Goal: Task Accomplishment & Management: Use online tool/utility

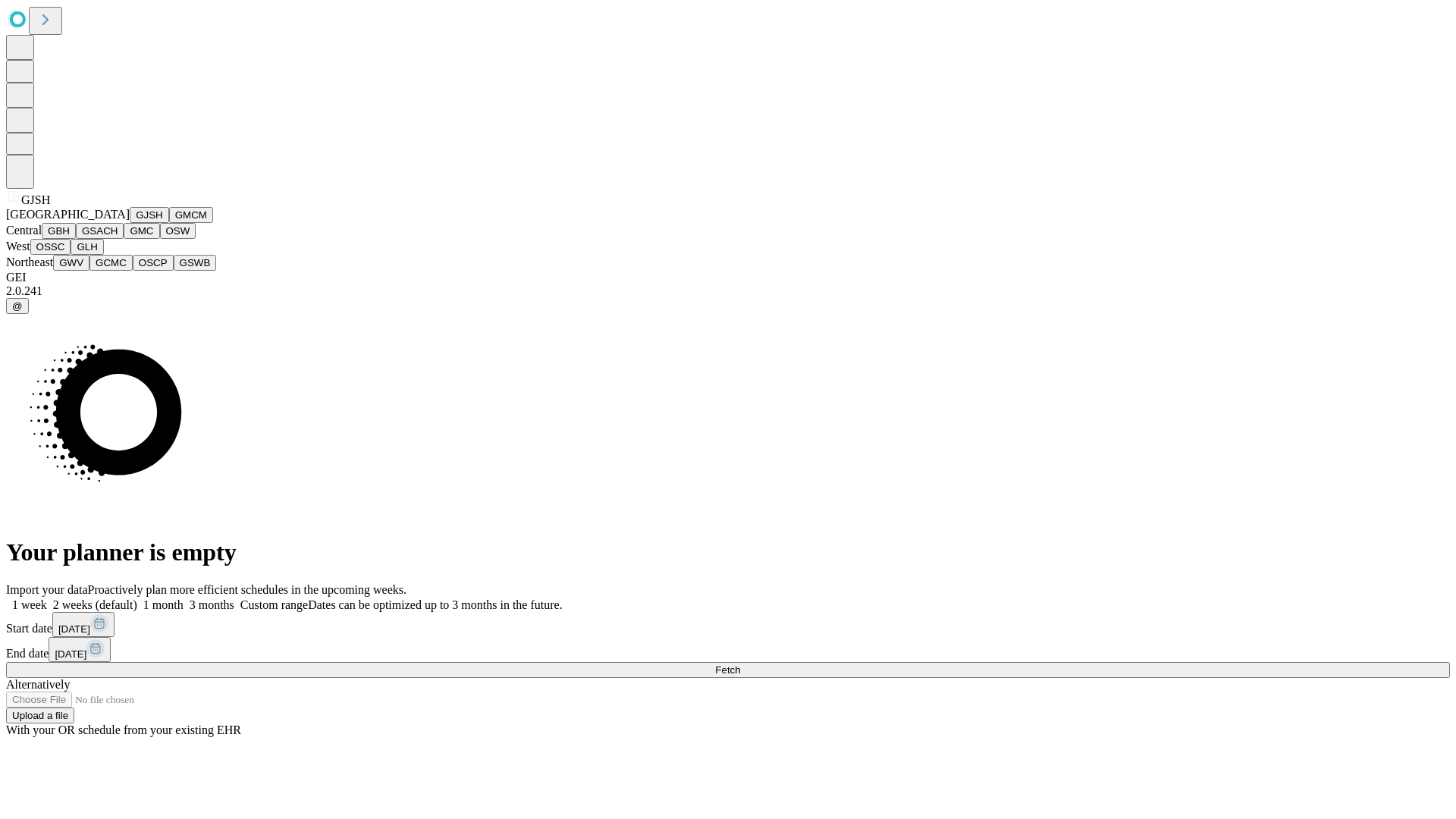
click at [129, 223] on button "GJSH" at bounding box center [149, 215] width 40 height 16
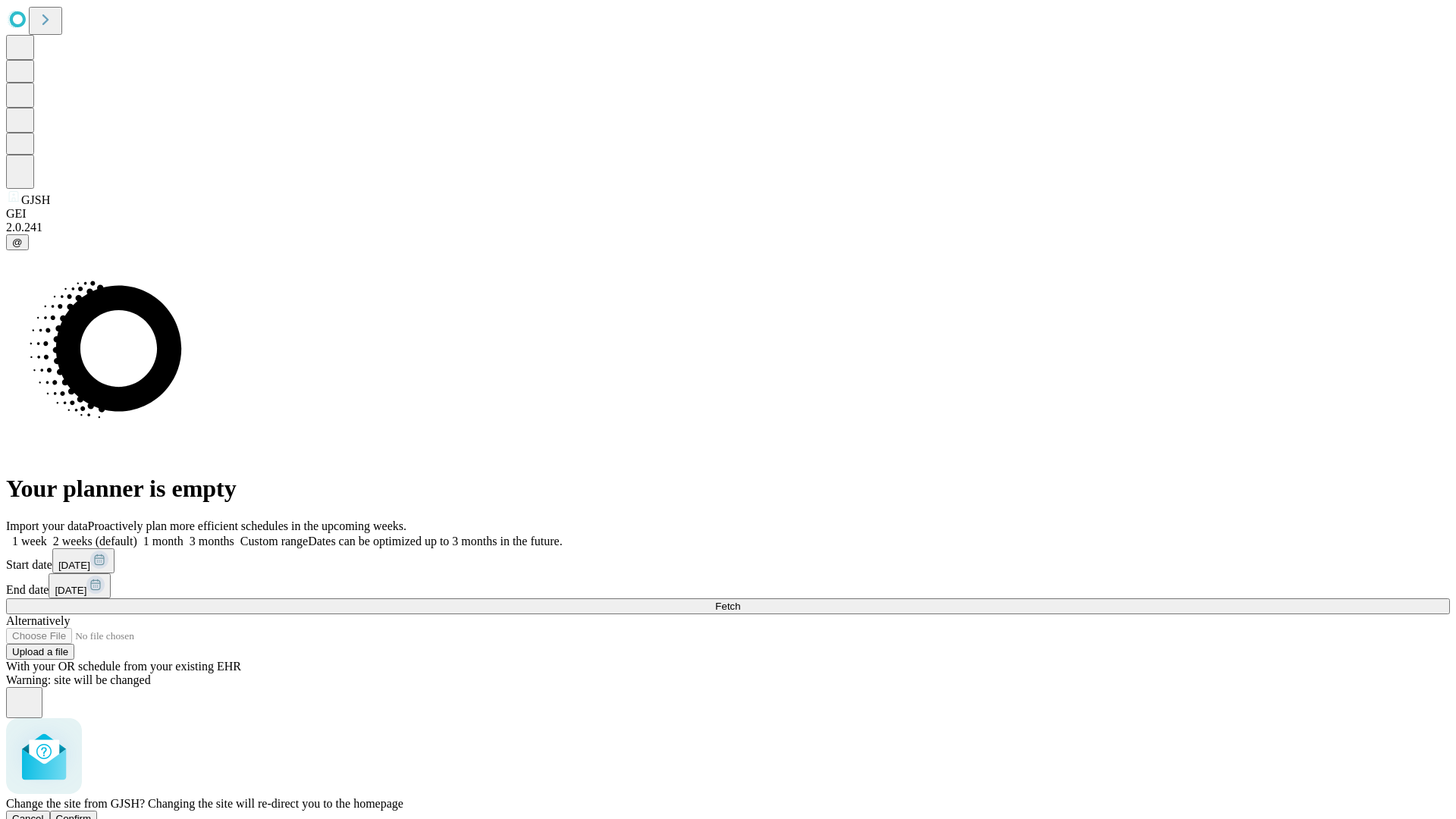
click at [91, 813] on span "Confirm" at bounding box center [74, 818] width 36 height 11
click at [138, 534] on label "2 weeks (default)" at bounding box center [91, 541] width 90 height 13
click at [740, 600] on span "Fetch" at bounding box center [727, 606] width 25 height 11
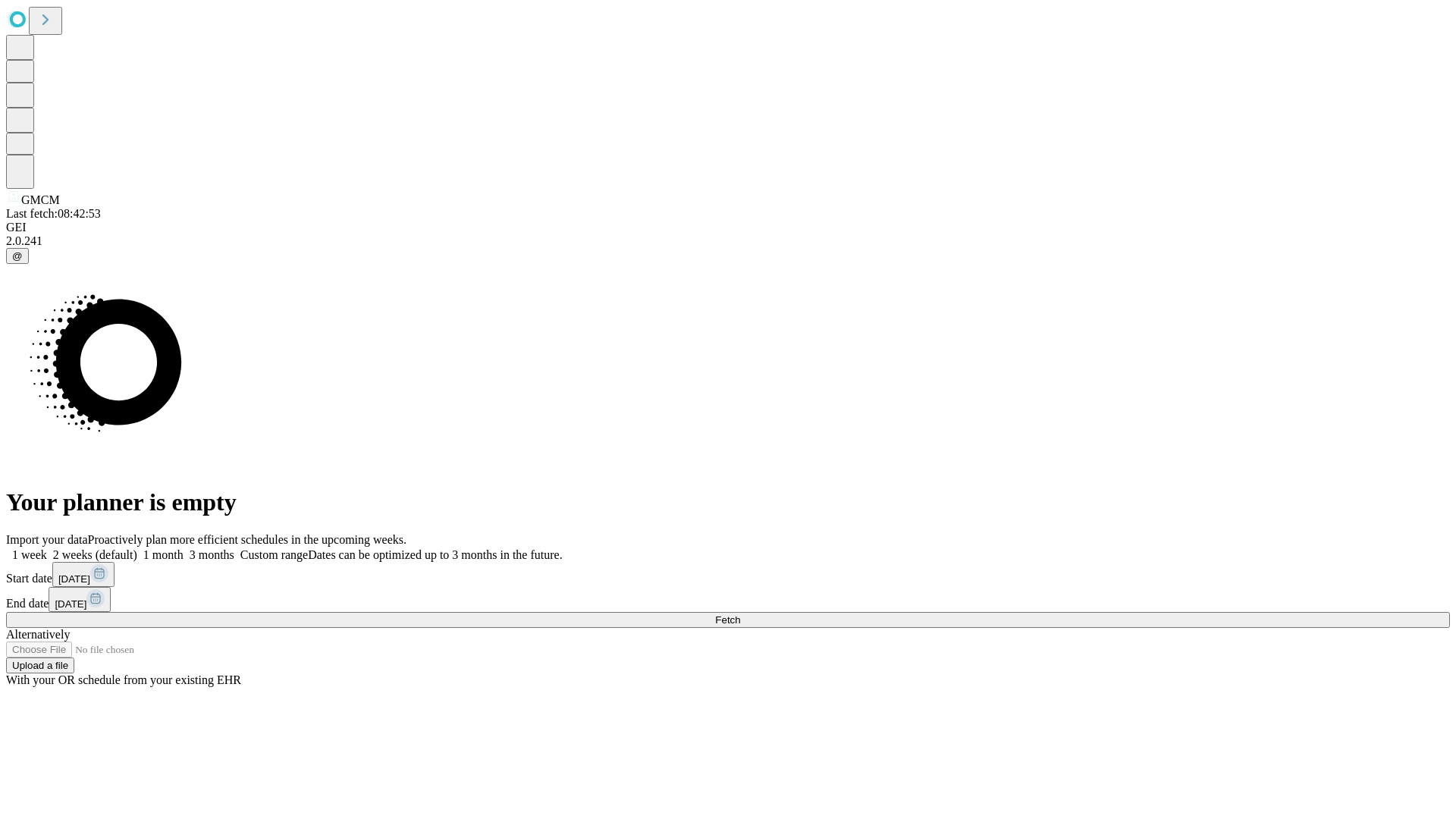
click at [138, 548] on label "2 weeks (default)" at bounding box center [91, 554] width 90 height 13
click at [740, 614] on span "Fetch" at bounding box center [727, 620] width 25 height 11
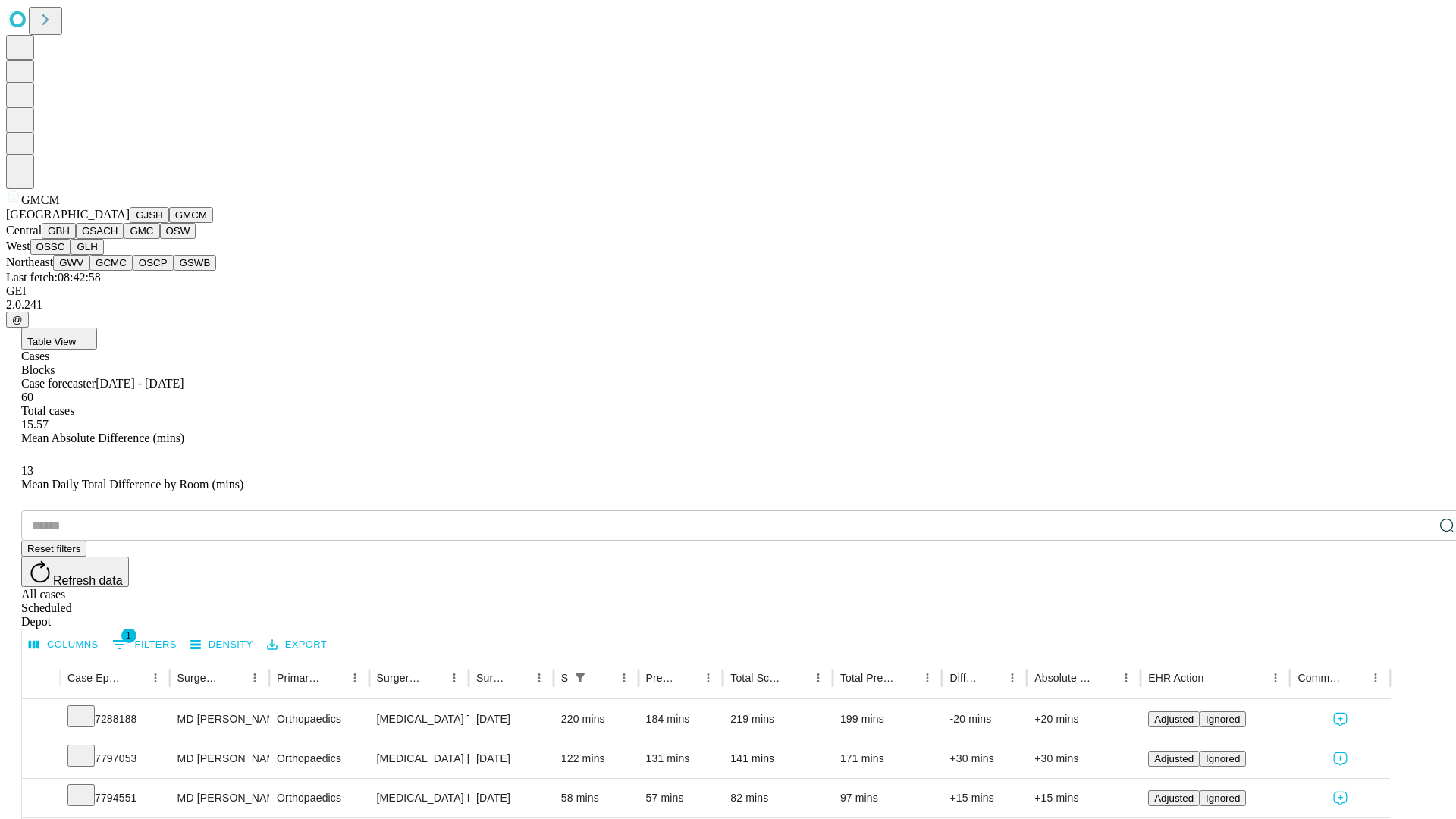
click at [76, 239] on button "GBH" at bounding box center [59, 231] width 34 height 16
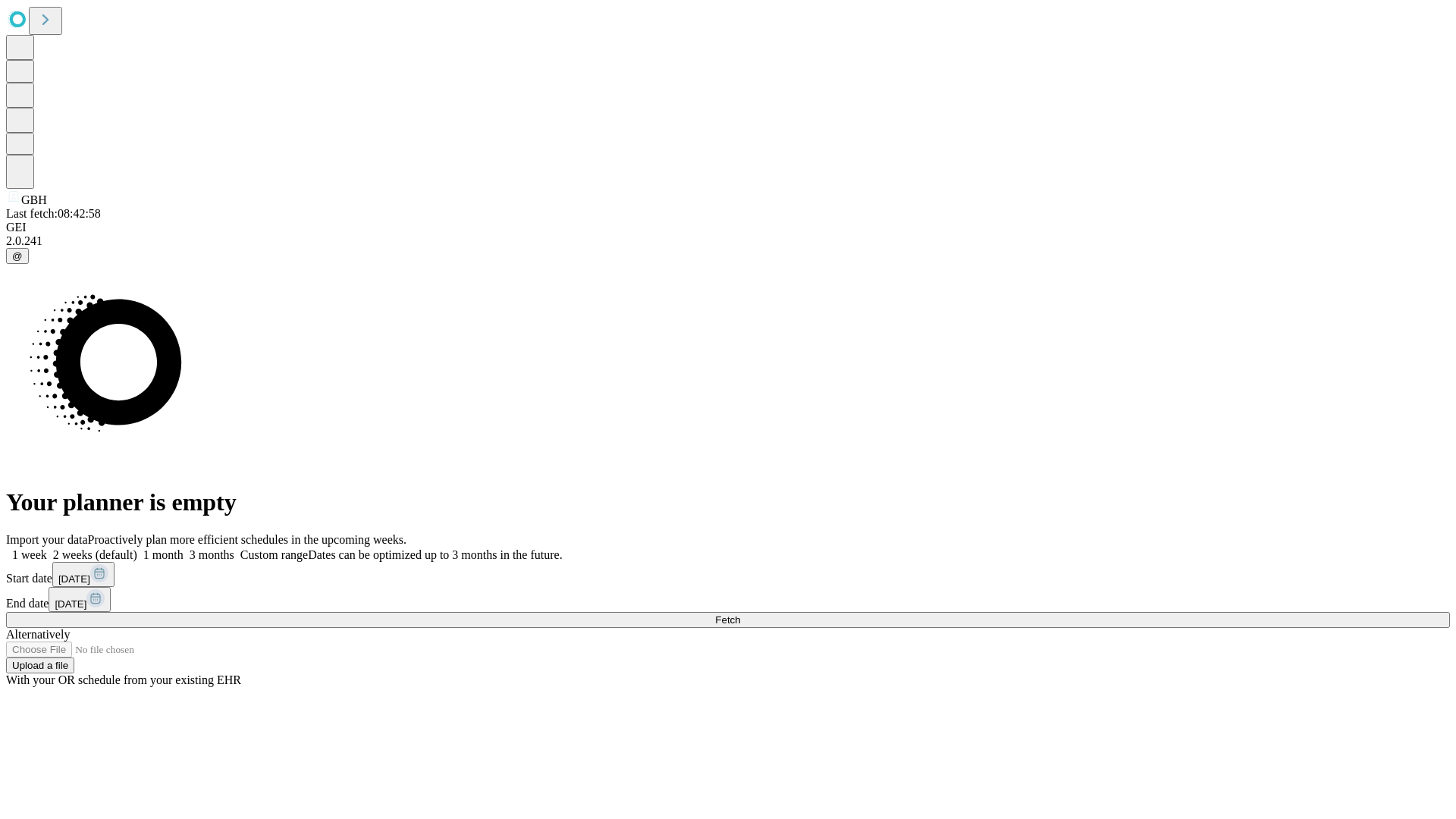
click at [138, 548] on label "2 weeks (default)" at bounding box center [91, 554] width 90 height 13
click at [740, 614] on span "Fetch" at bounding box center [727, 620] width 25 height 11
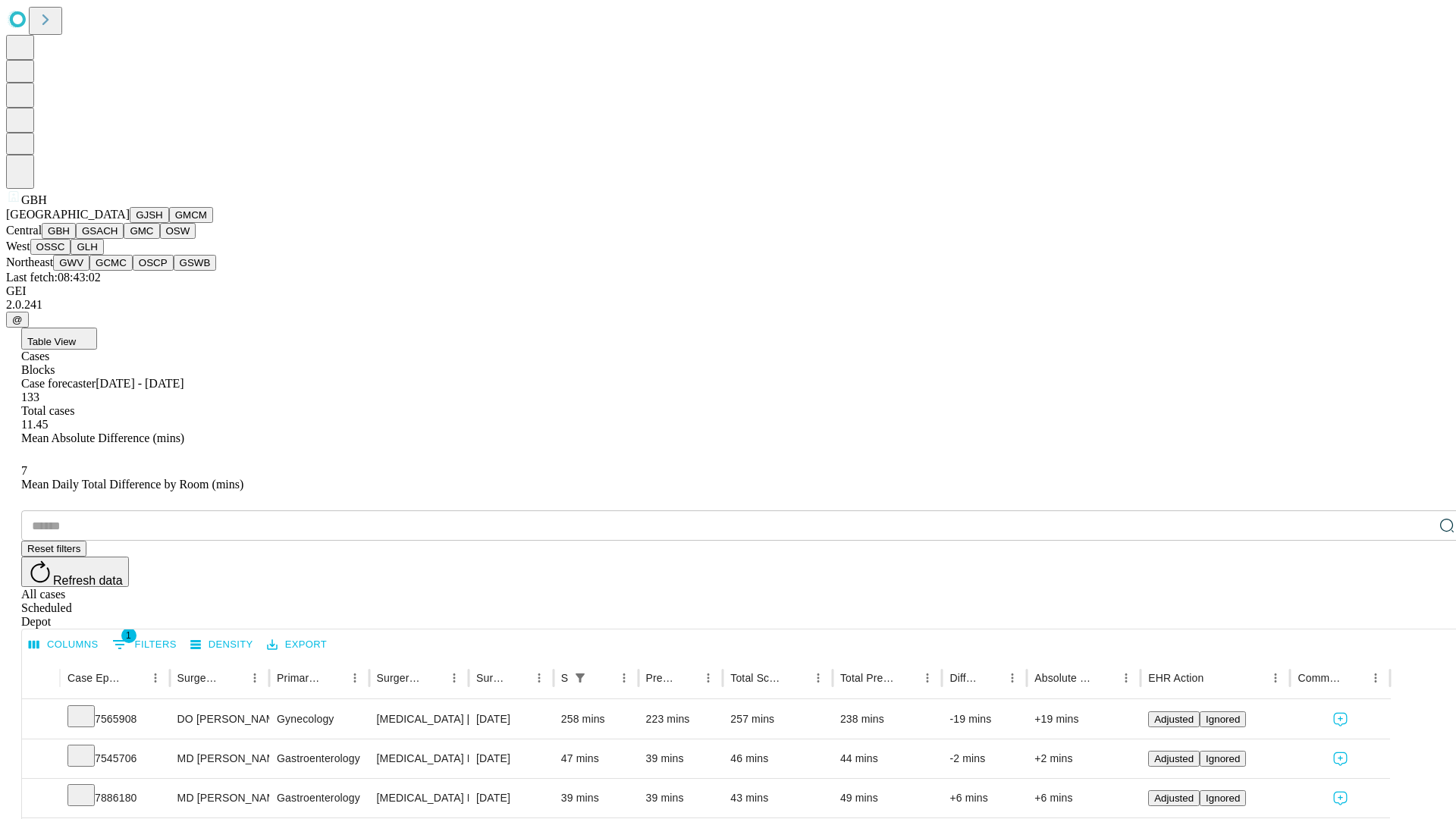
click at [117, 239] on button "GSACH" at bounding box center [100, 231] width 48 height 16
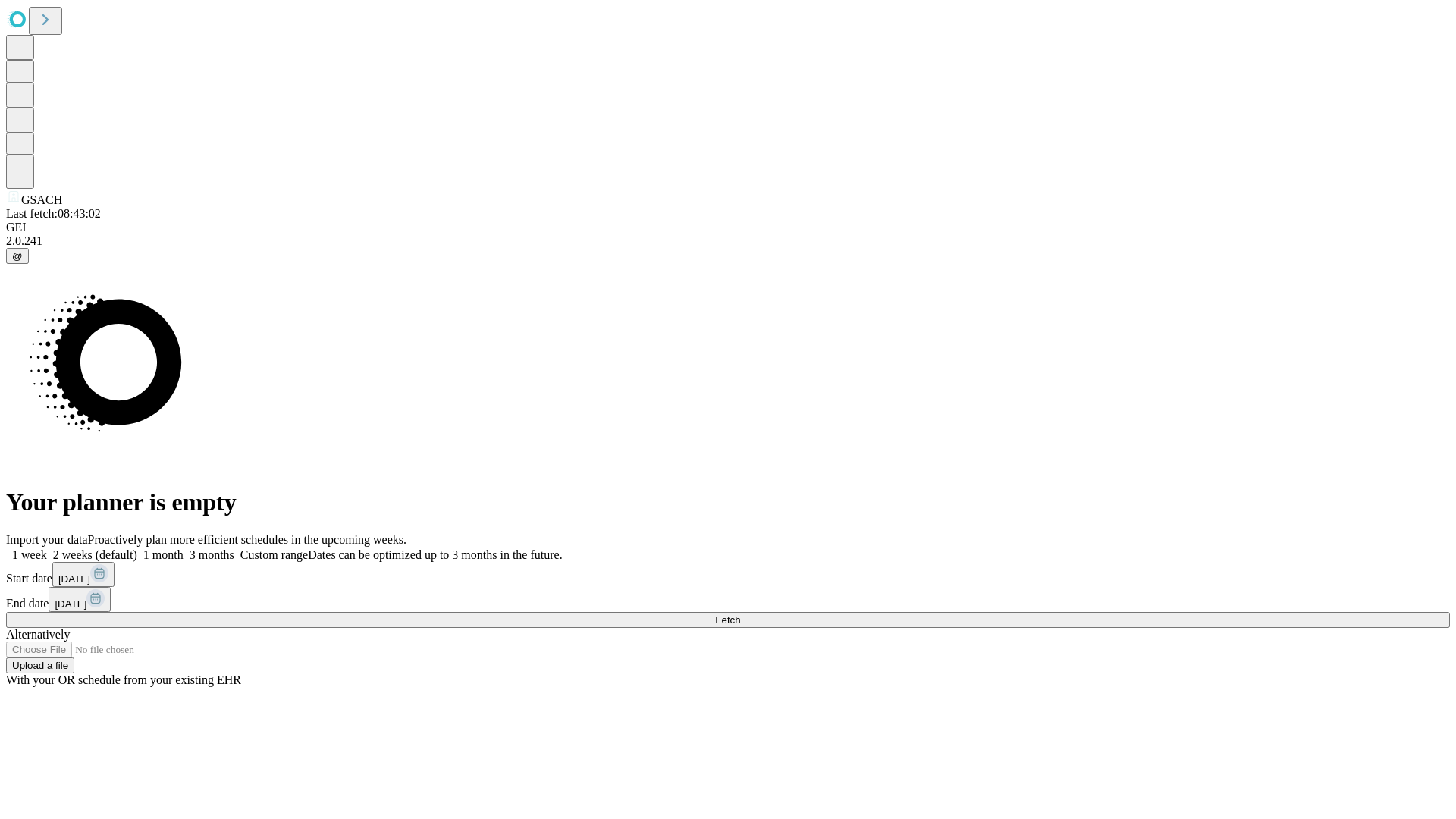
click at [138, 548] on label "2 weeks (default)" at bounding box center [91, 554] width 90 height 13
click at [740, 614] on span "Fetch" at bounding box center [727, 620] width 25 height 11
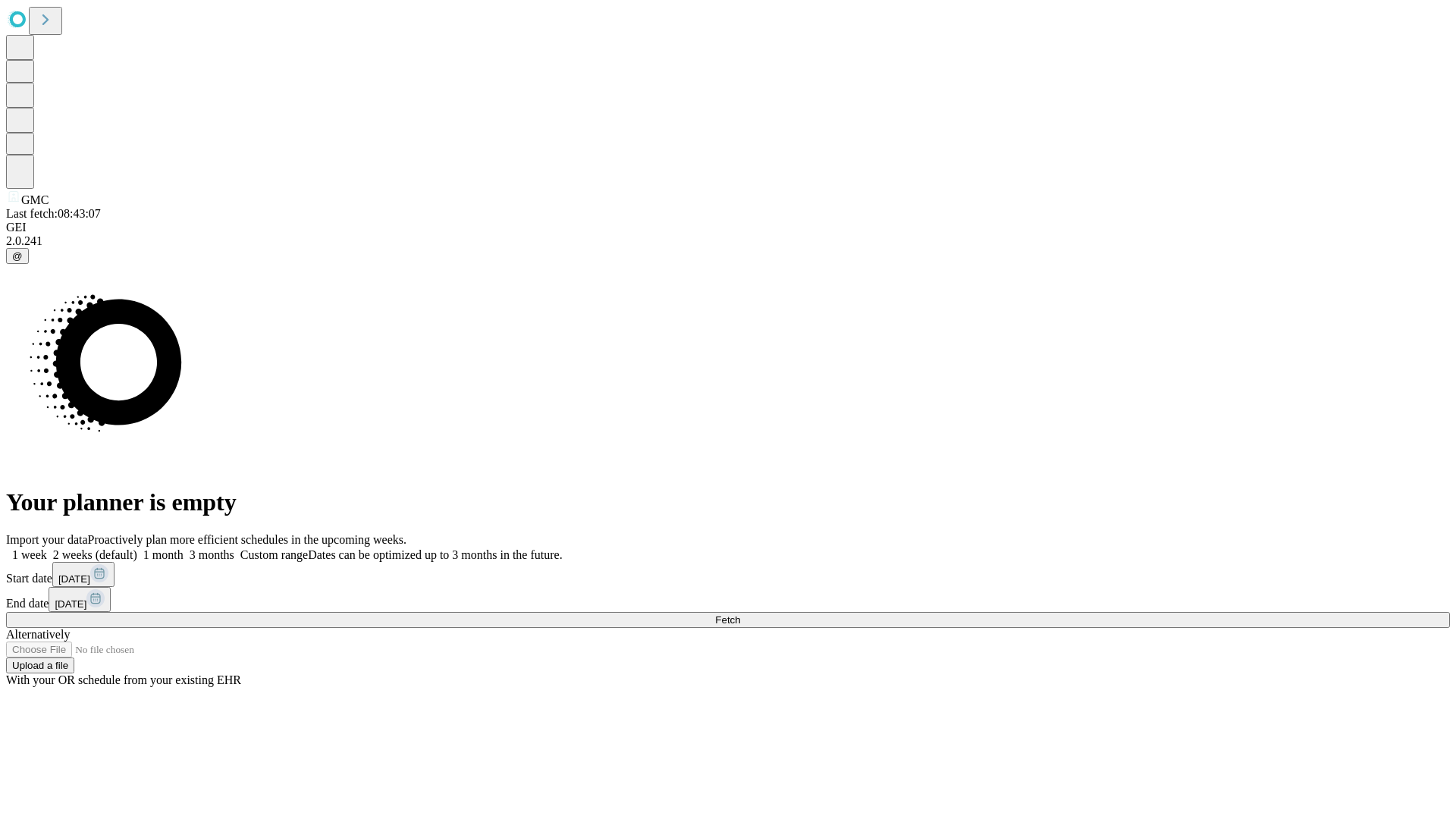
click at [138, 548] on label "2 weeks (default)" at bounding box center [91, 554] width 90 height 13
click at [740, 614] on span "Fetch" at bounding box center [727, 620] width 25 height 11
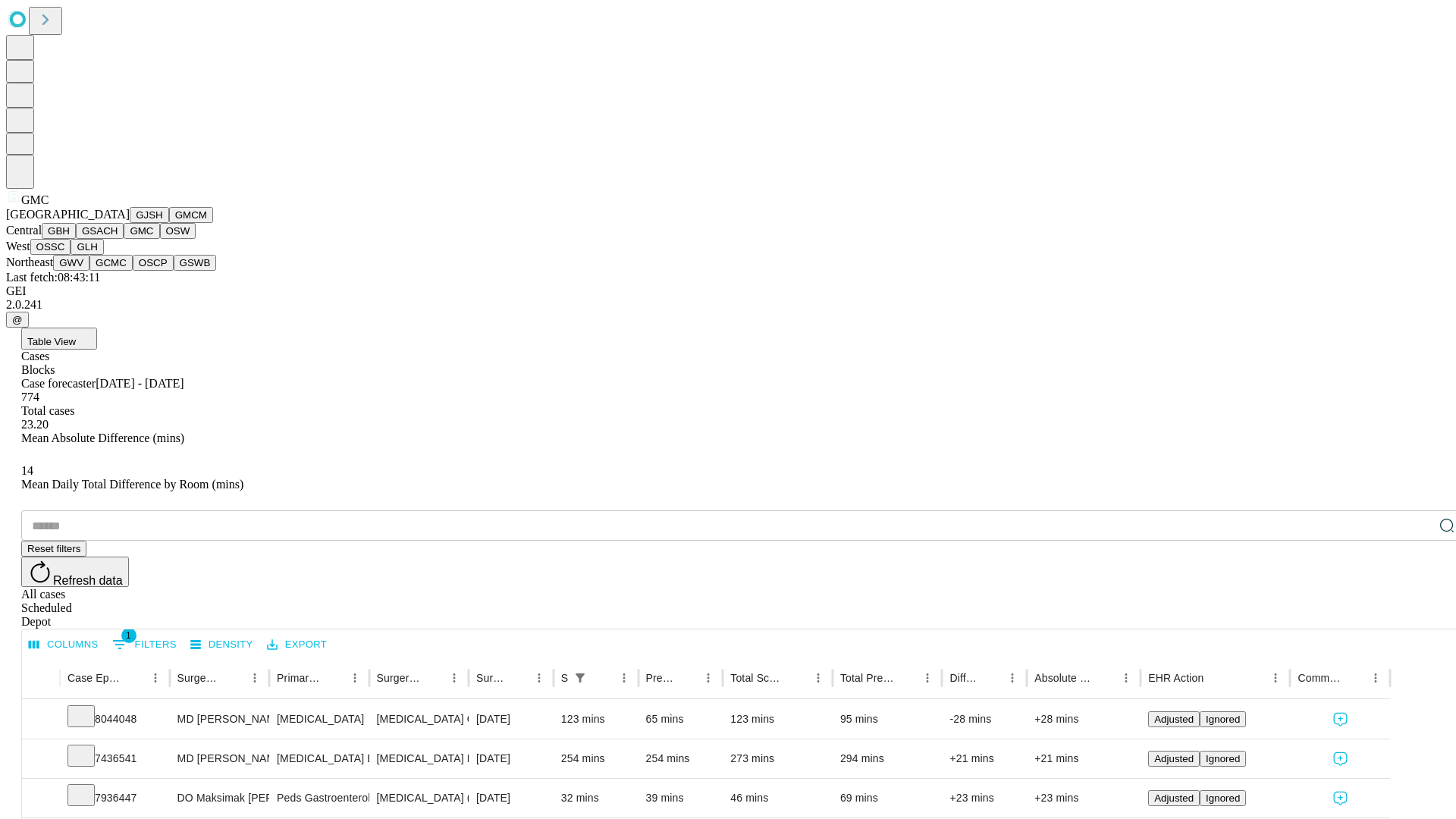
click at [160, 239] on button "OSW" at bounding box center [178, 231] width 36 height 16
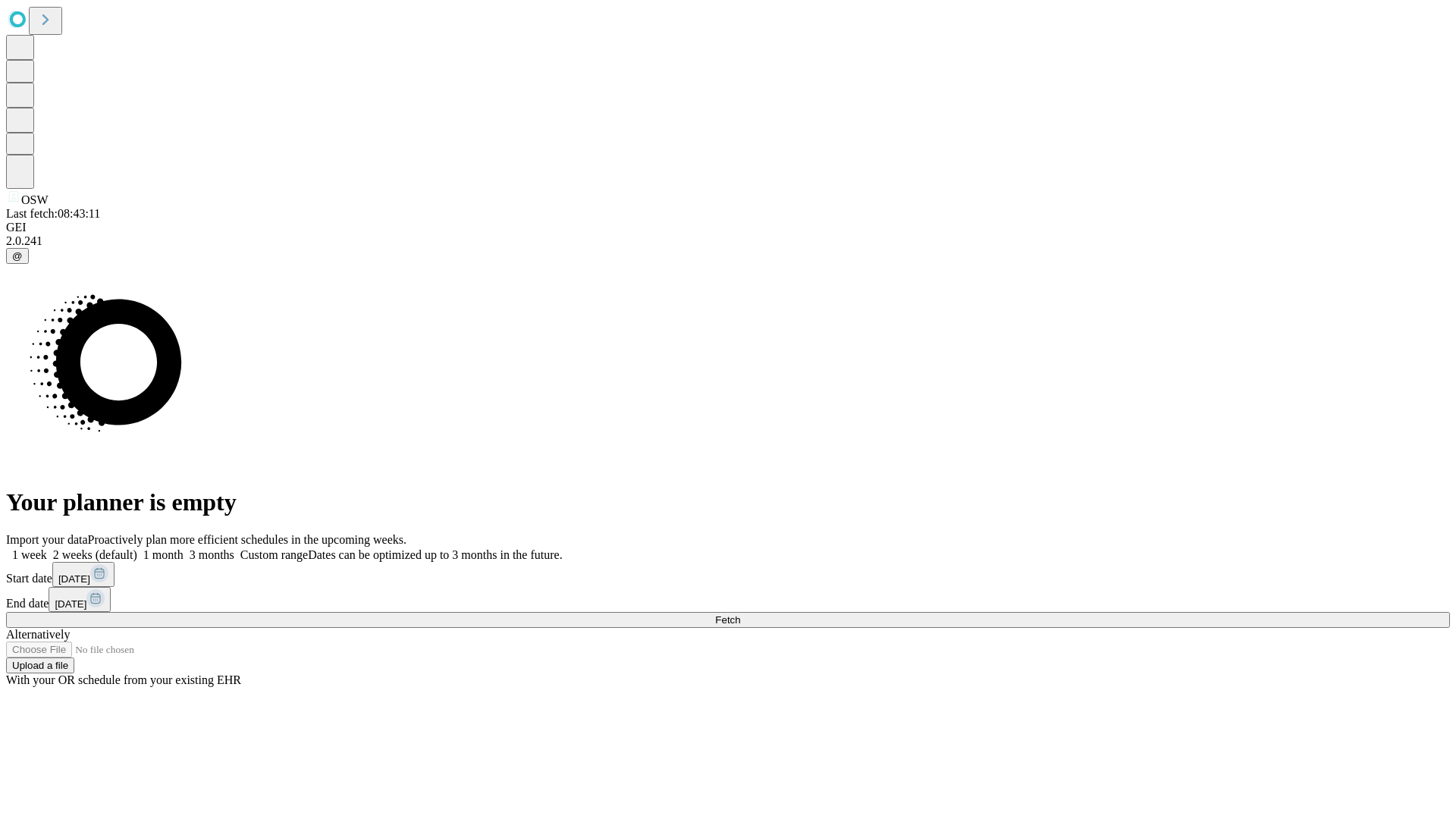
click at [138, 548] on label "2 weeks (default)" at bounding box center [91, 554] width 90 height 13
click at [740, 614] on span "Fetch" at bounding box center [727, 620] width 25 height 11
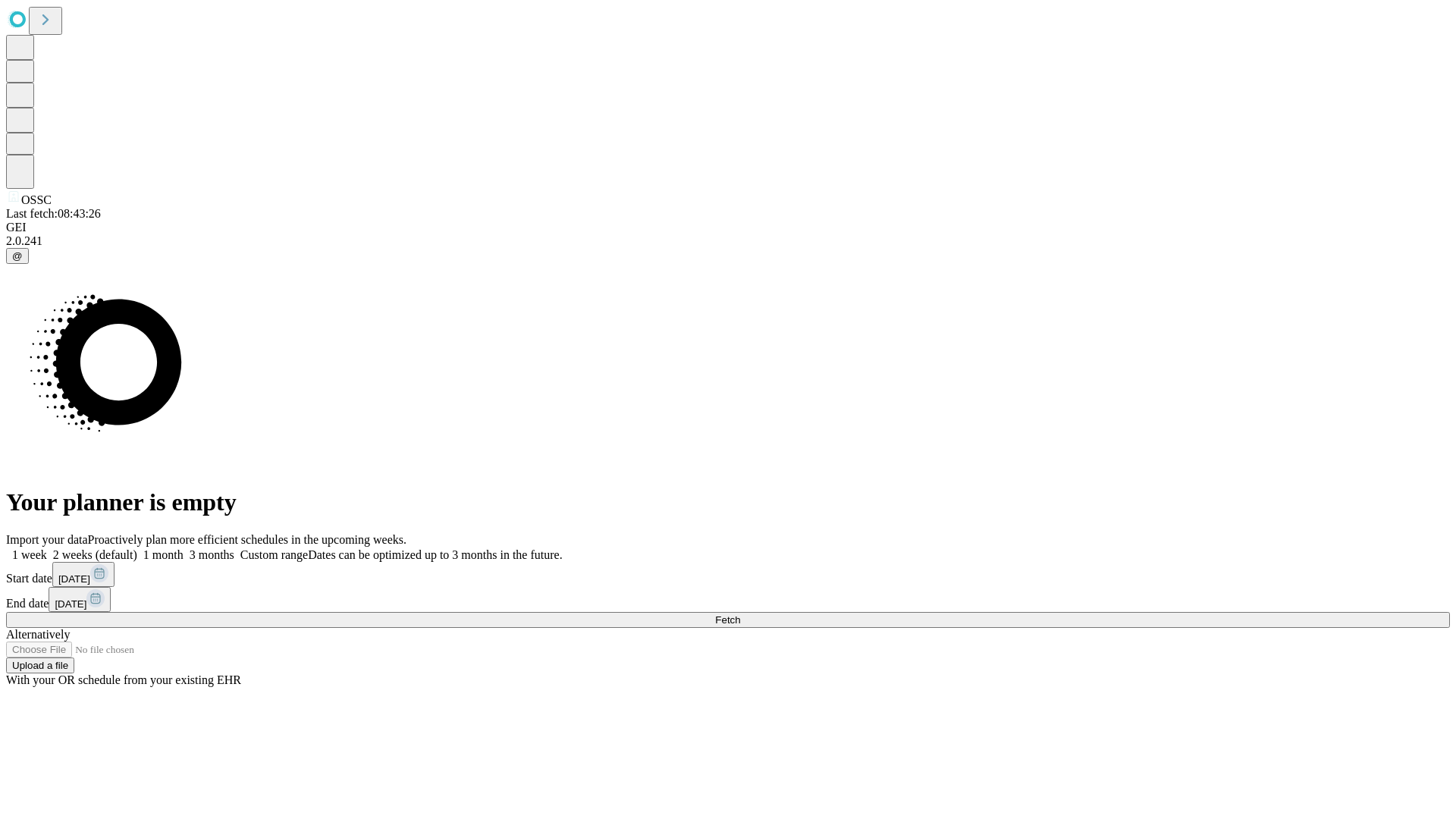
click at [138, 548] on label "2 weeks (default)" at bounding box center [91, 554] width 90 height 13
click at [740, 614] on span "Fetch" at bounding box center [727, 620] width 25 height 11
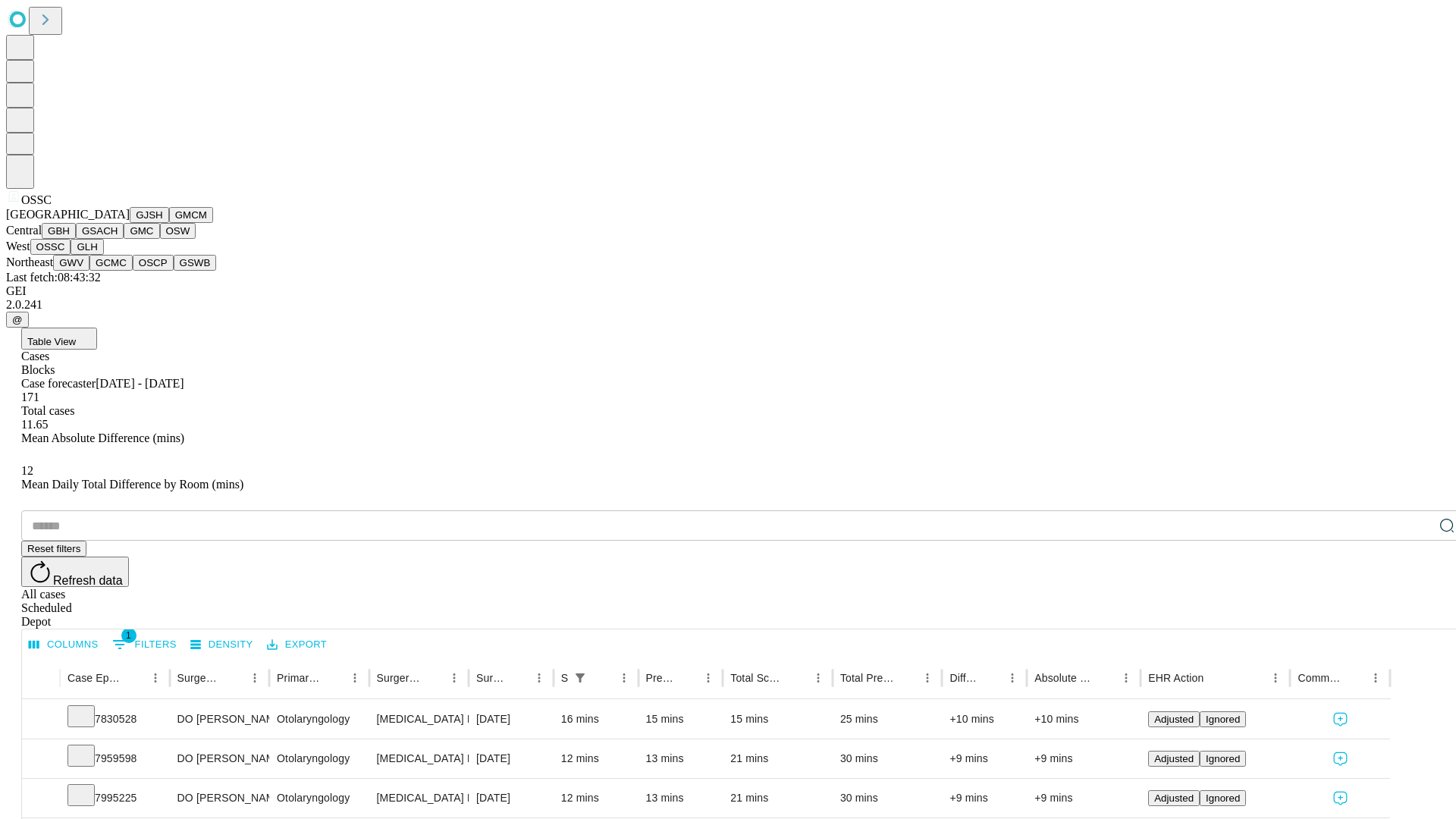
click at [103, 255] on button "GLH" at bounding box center [87, 247] width 32 height 16
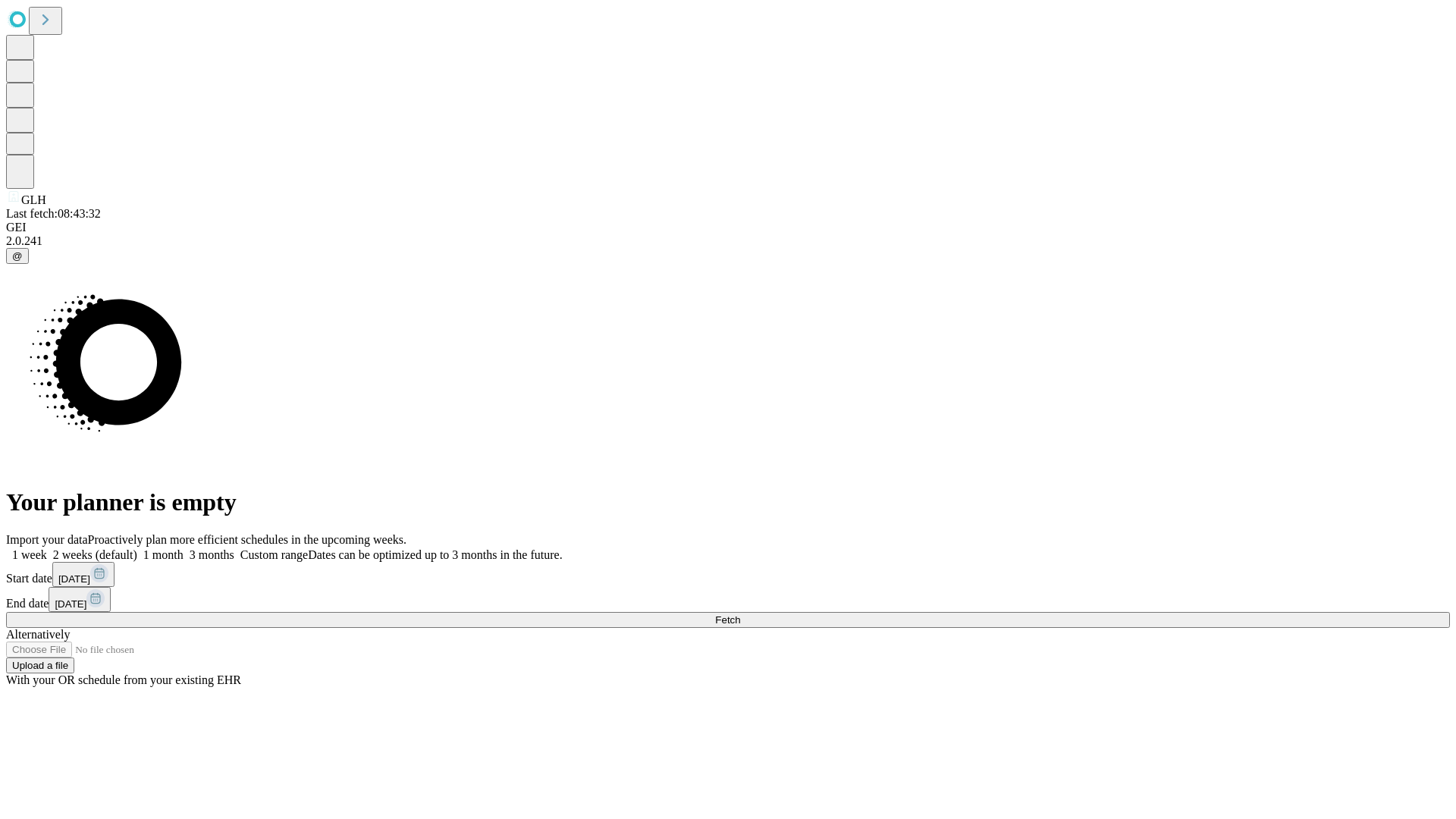
click at [740, 614] on span "Fetch" at bounding box center [727, 620] width 25 height 11
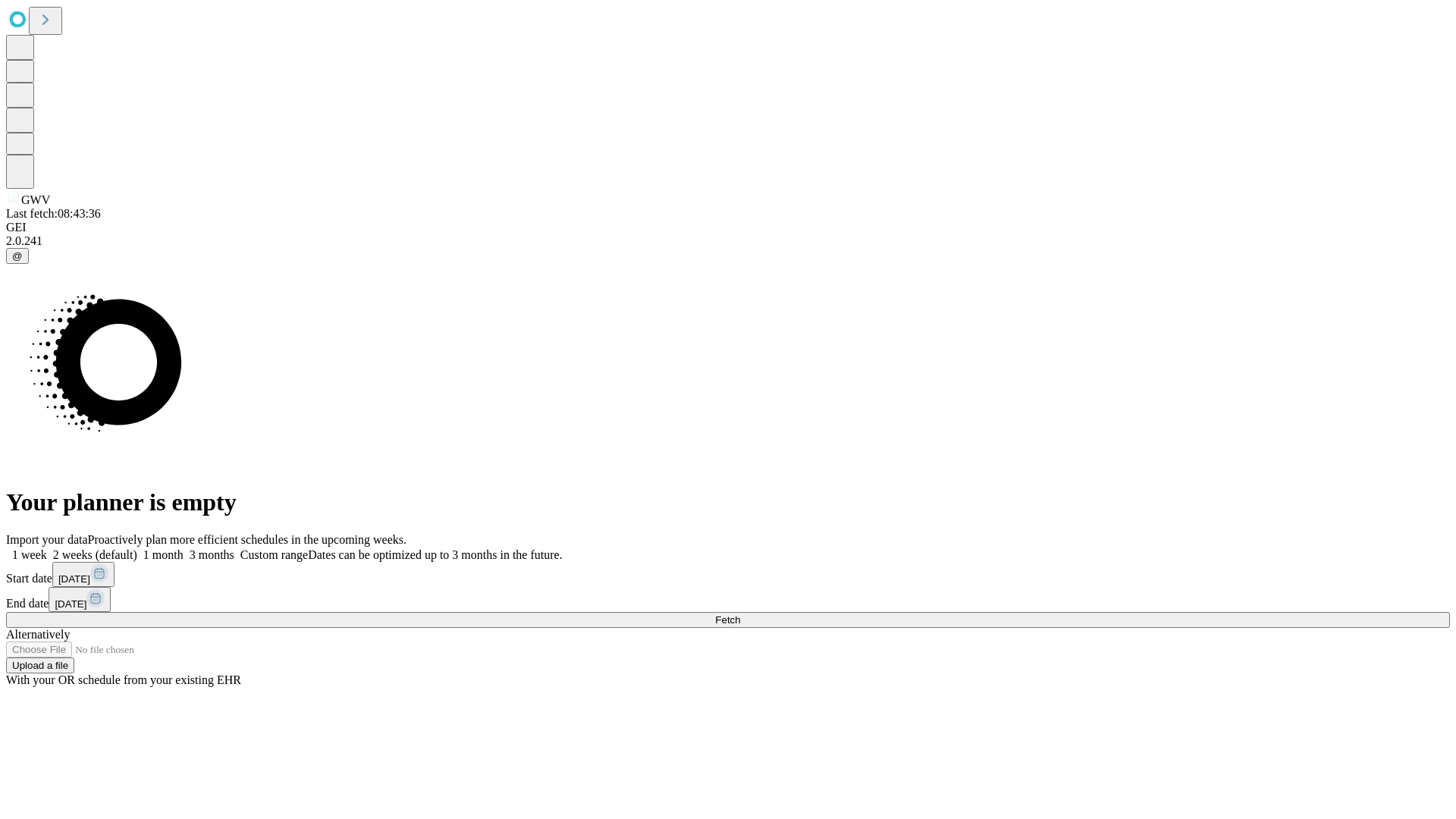
click at [138, 548] on label "2 weeks (default)" at bounding box center [91, 554] width 90 height 13
click at [740, 614] on span "Fetch" at bounding box center [727, 620] width 25 height 11
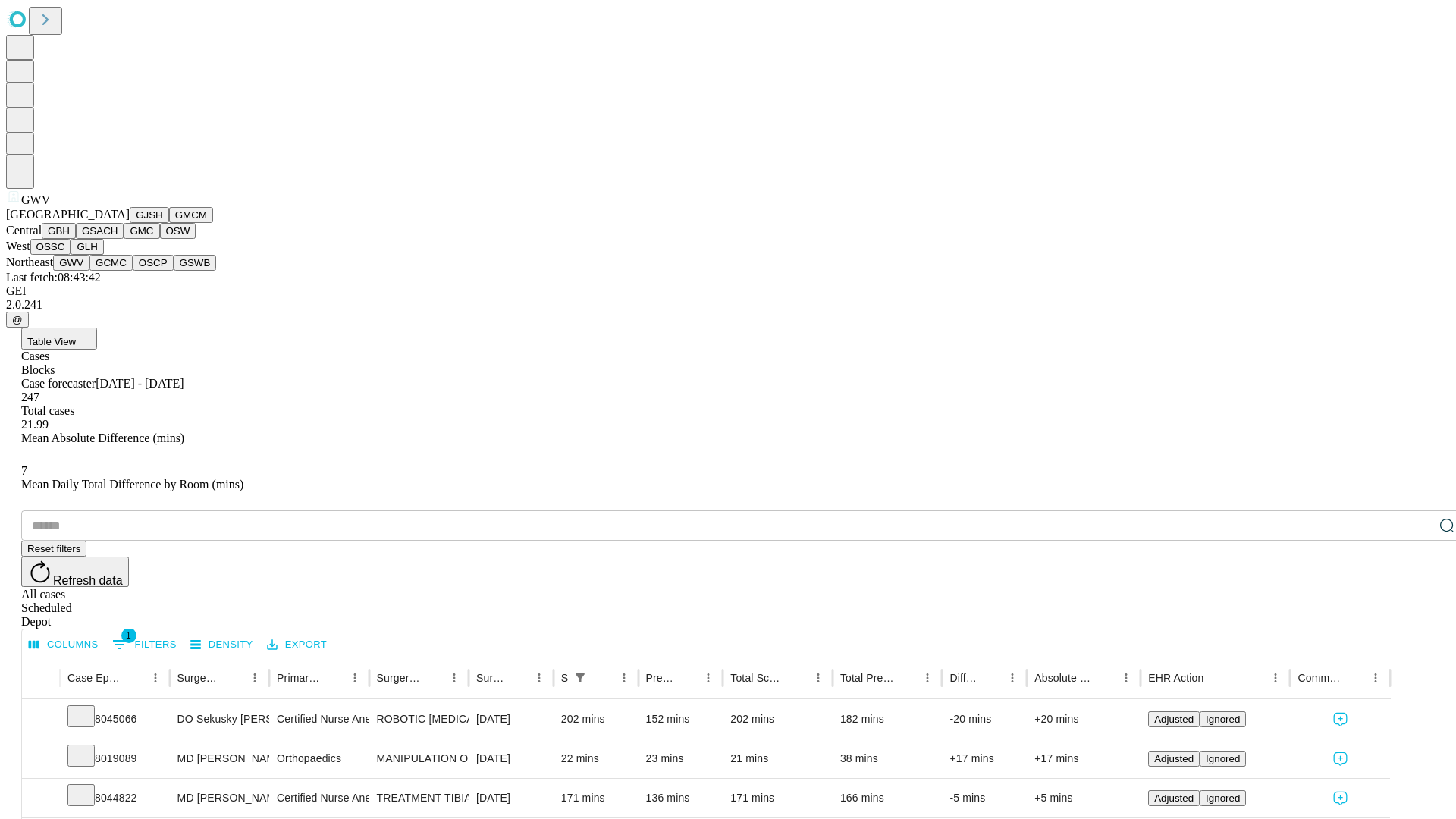
click at [117, 270] on button "GCMC" at bounding box center [111, 263] width 43 height 16
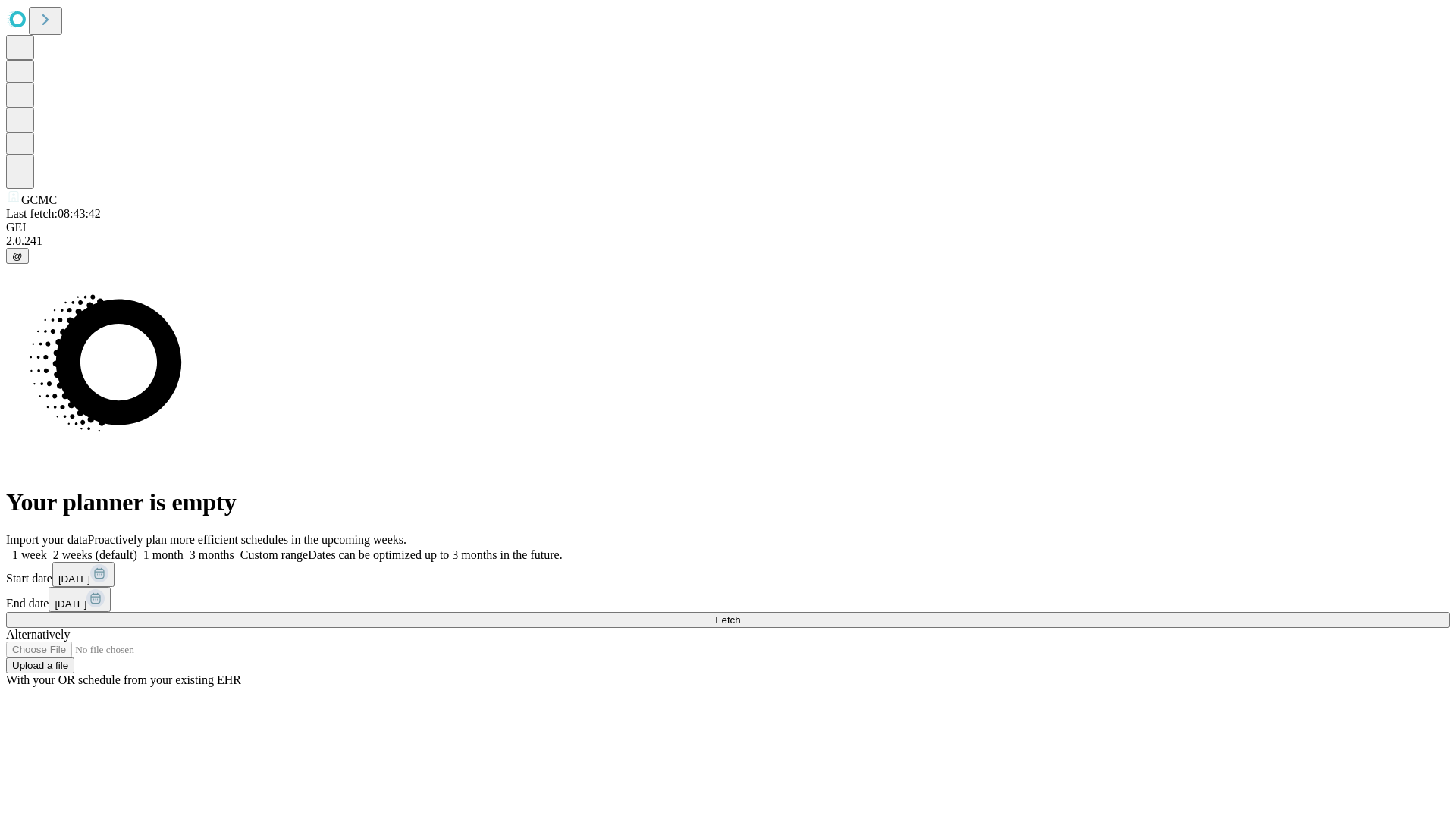
click at [138, 548] on label "2 weeks (default)" at bounding box center [91, 554] width 90 height 13
click at [740, 614] on span "Fetch" at bounding box center [727, 620] width 25 height 11
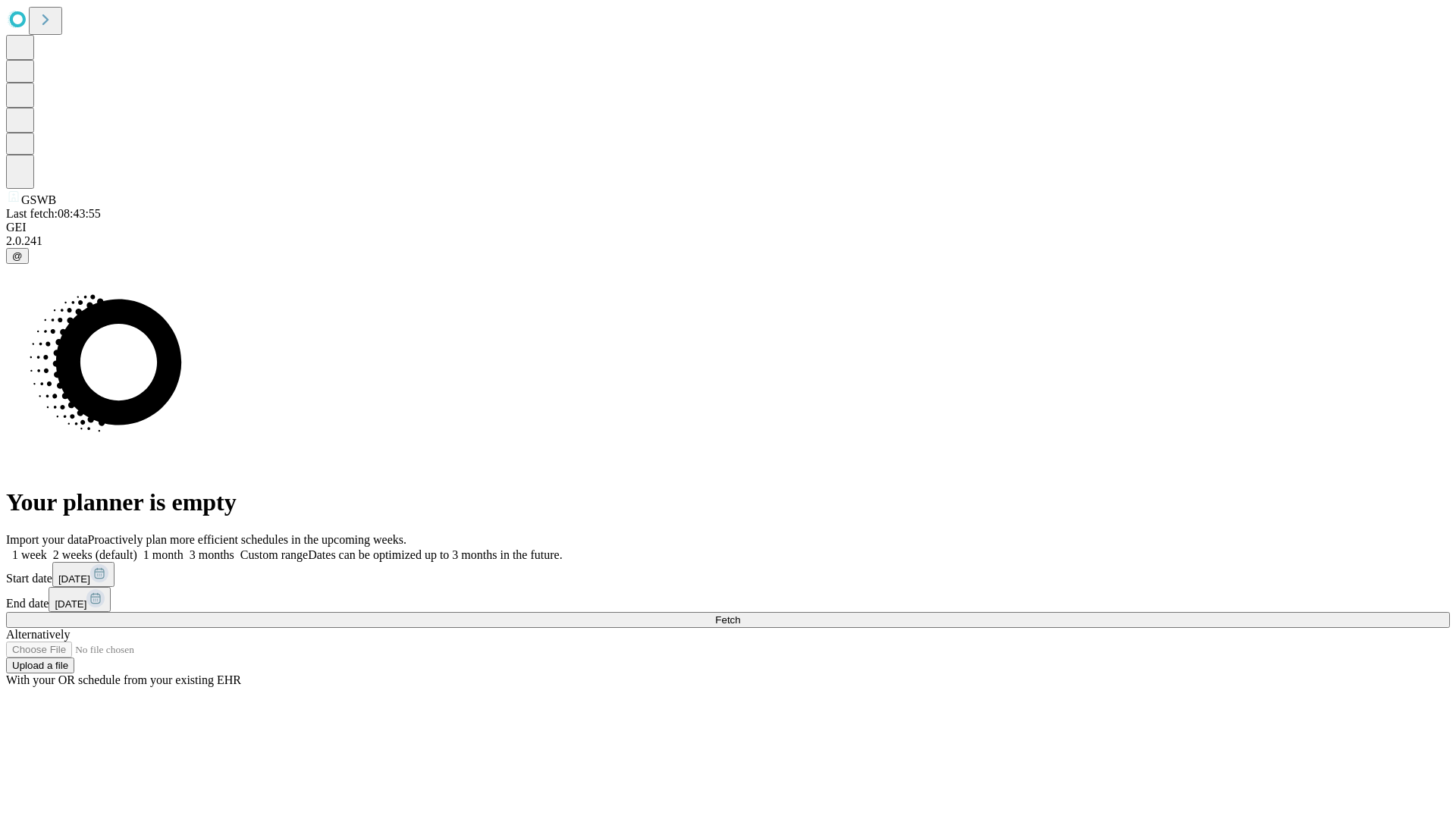
click at [138, 548] on label "2 weeks (default)" at bounding box center [91, 554] width 90 height 13
click at [740, 614] on span "Fetch" at bounding box center [727, 620] width 25 height 11
